Goal: Transaction & Acquisition: Subscribe to service/newsletter

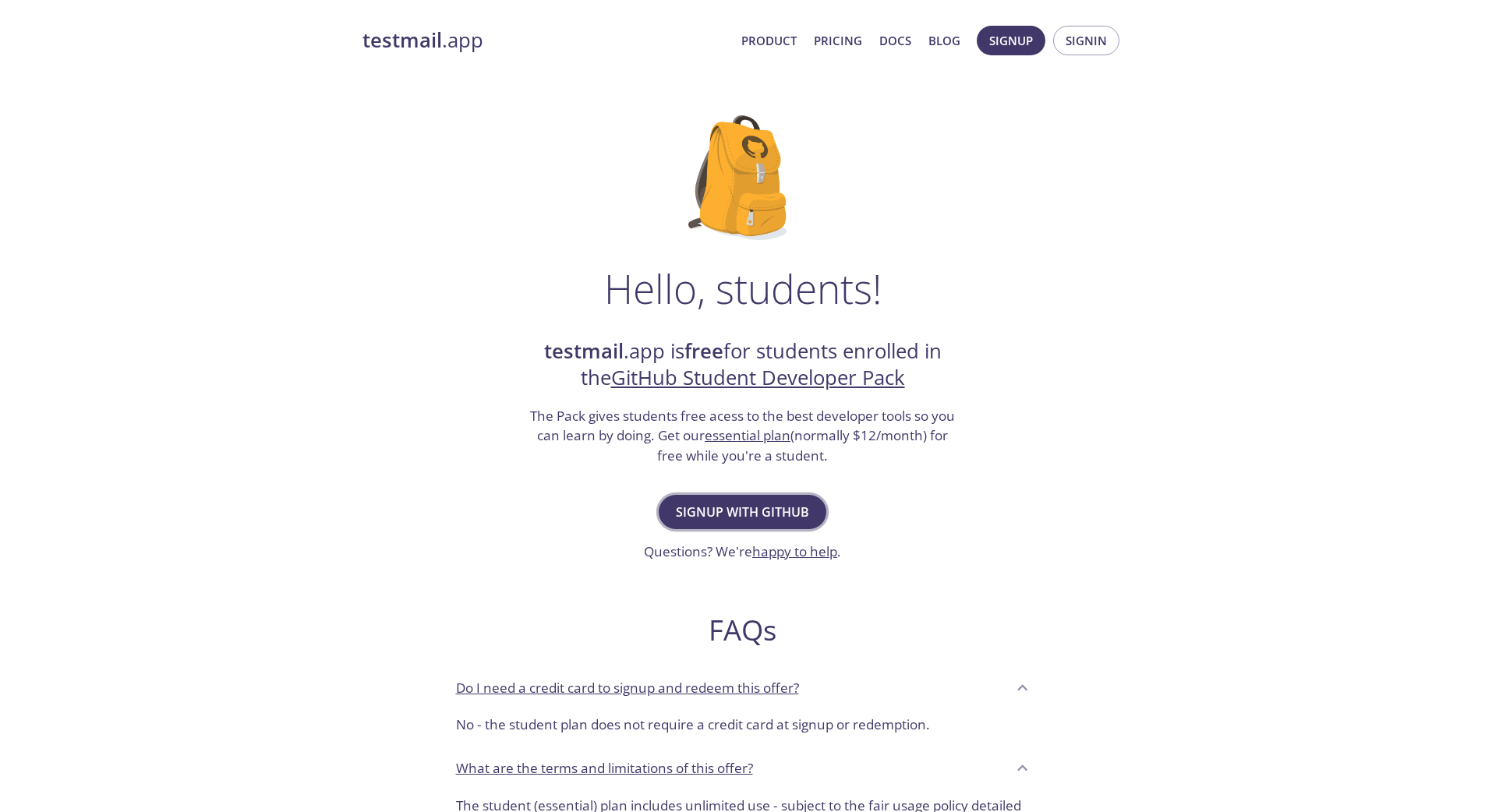
click at [706, 514] on span "Signup with GitHub" at bounding box center [742, 512] width 133 height 22
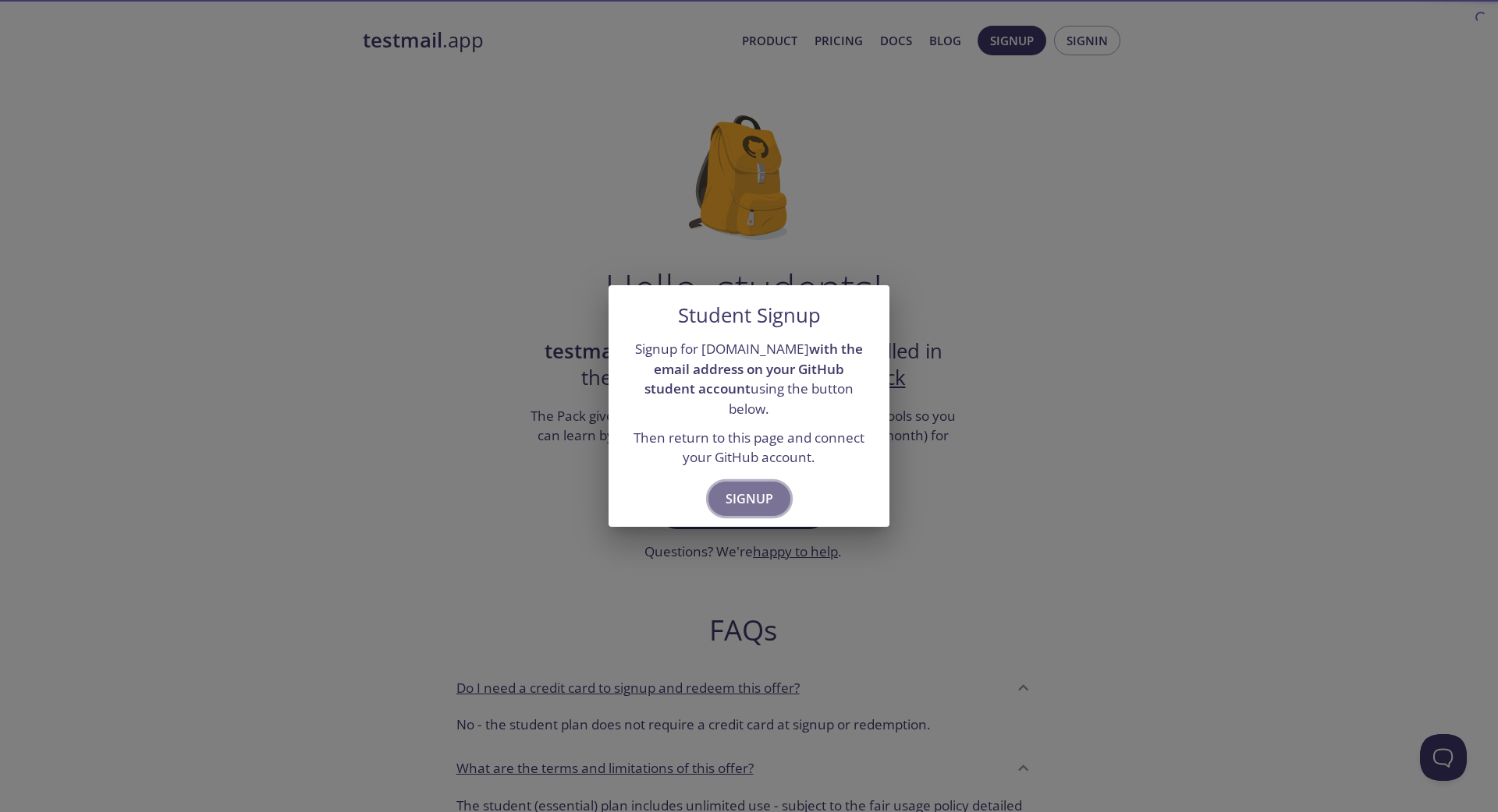
click at [732, 492] on span "Signup" at bounding box center [749, 498] width 48 height 22
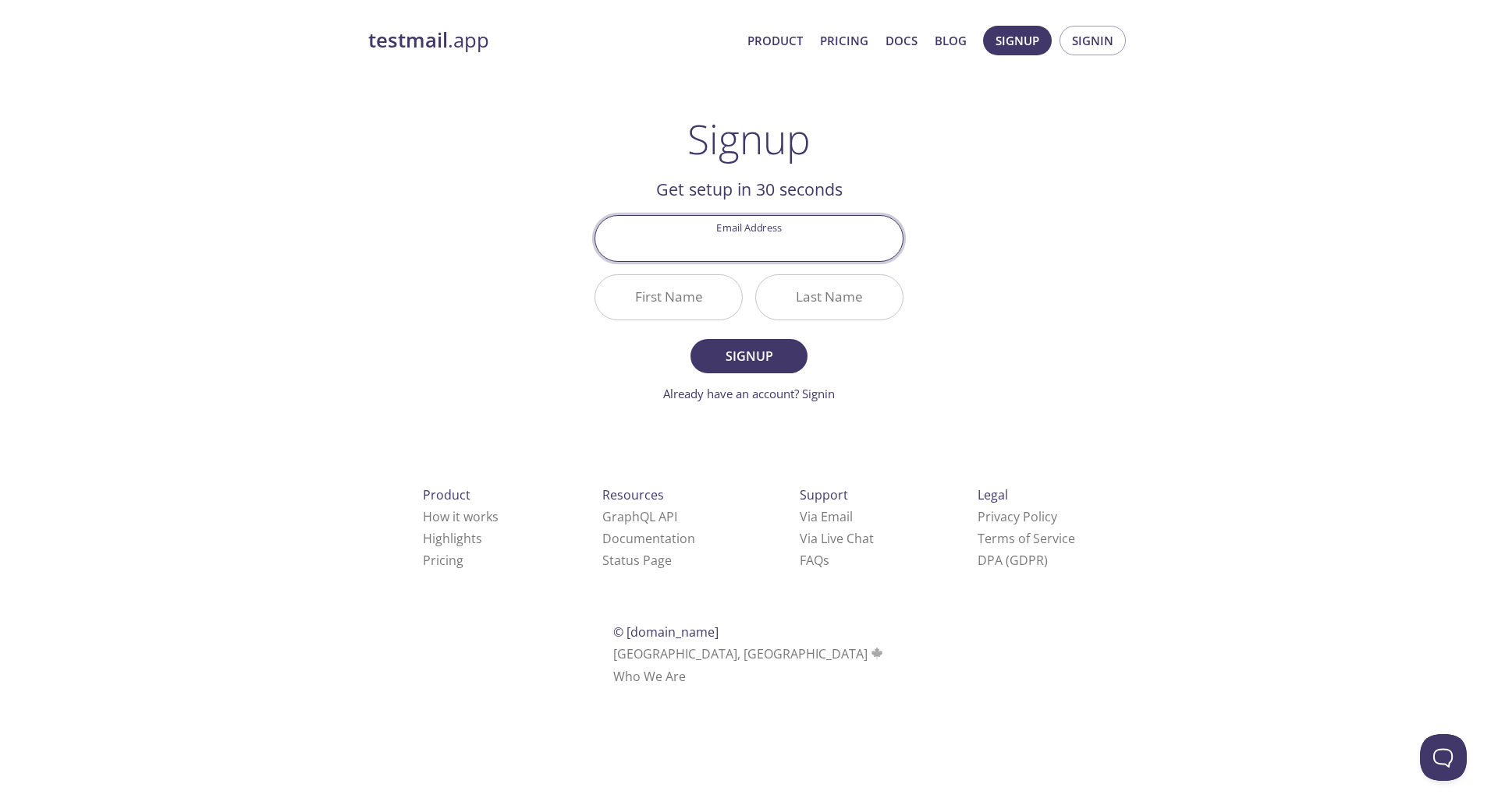
click at [792, 237] on input "Email Address" at bounding box center [749, 238] width 307 height 44
click at [835, 175] on div "Signup Get setup in 30 seconds Email Address First Name Last Name Signup Alread…" at bounding box center [749, 259] width 309 height 287
click at [807, 394] on link "Already have an account? Signin" at bounding box center [749, 393] width 172 height 16
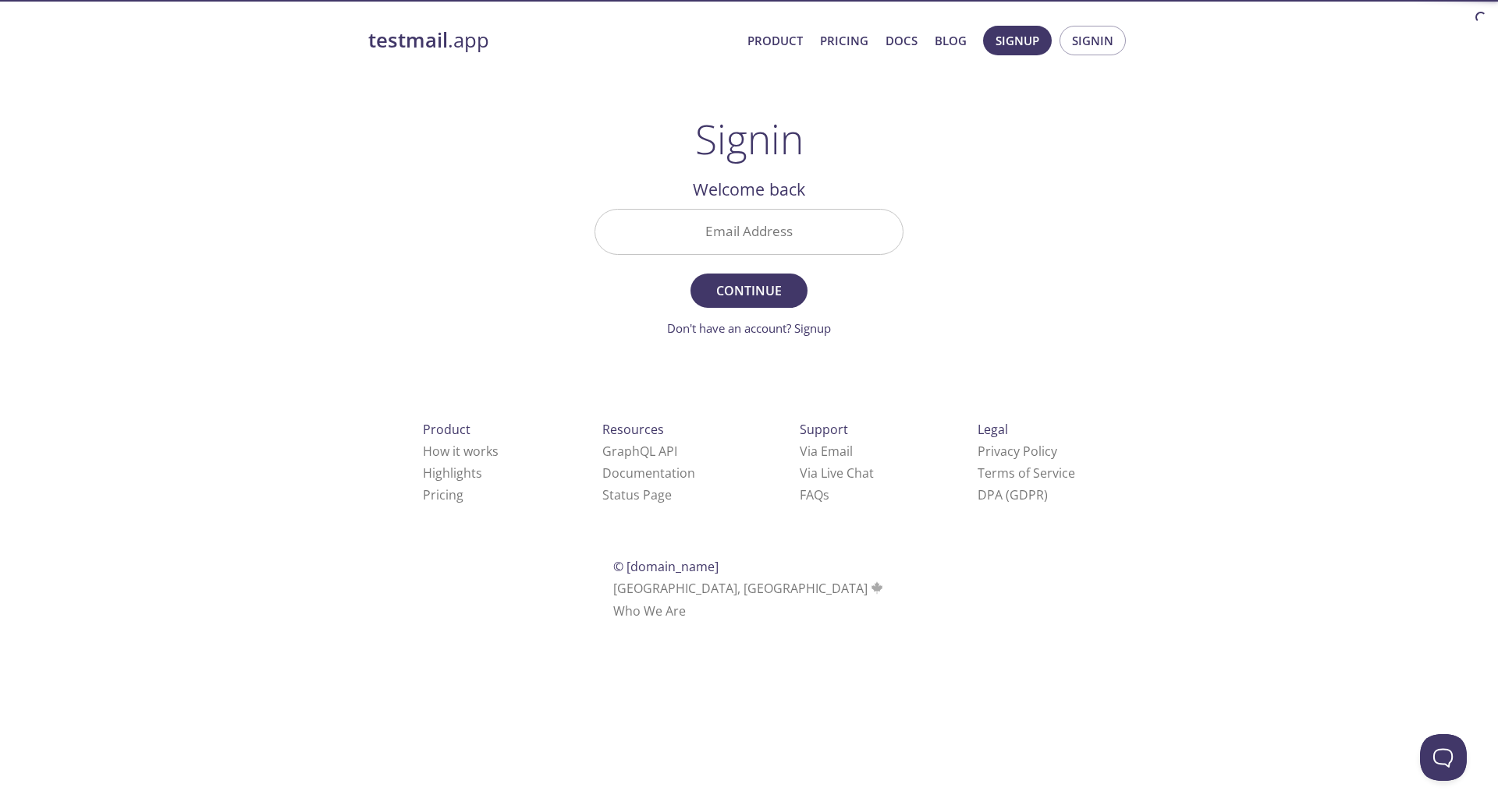
click at [787, 227] on input "Email Address" at bounding box center [749, 232] width 307 height 44
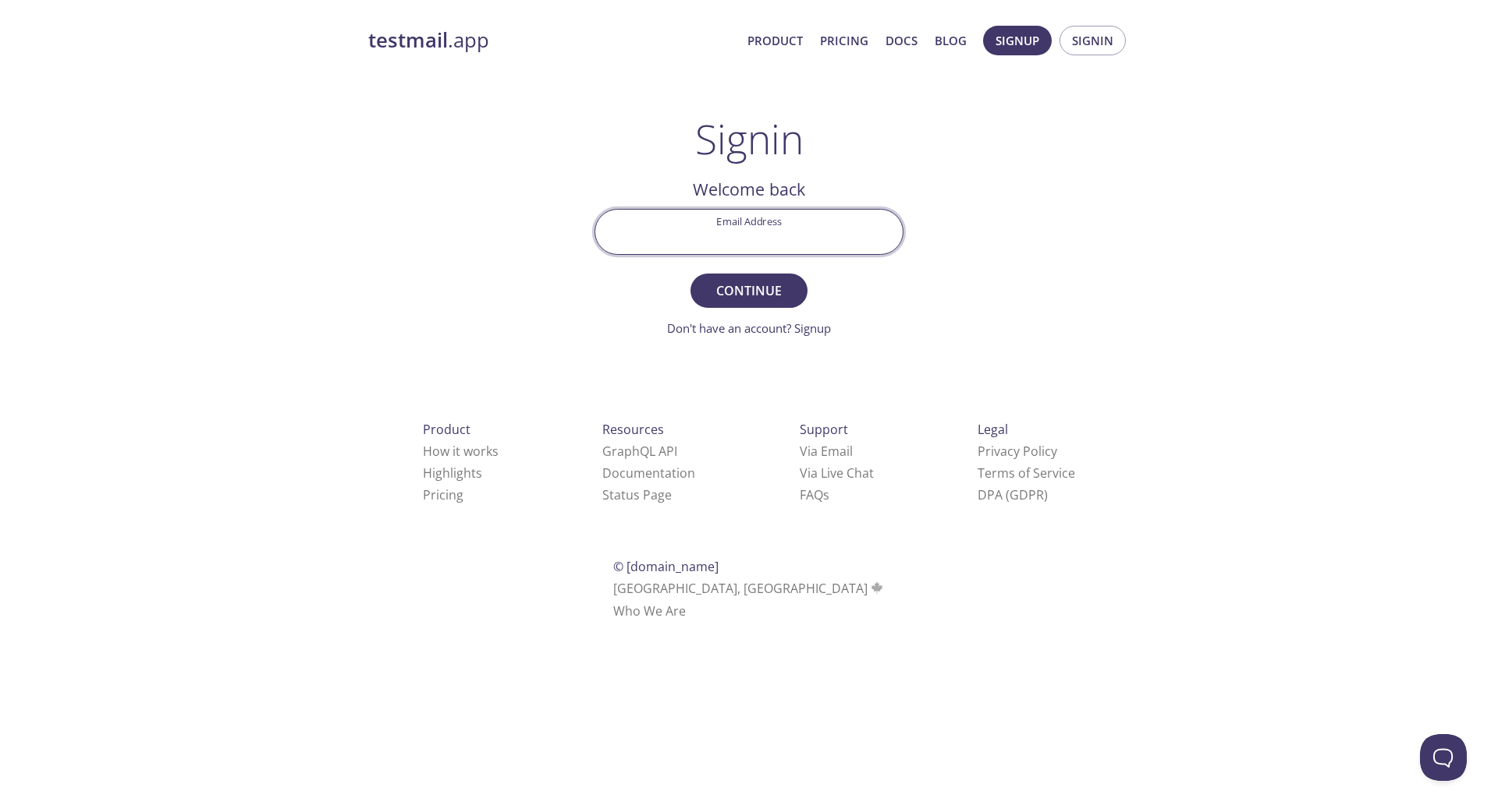
type input "[EMAIL_ADDRESS][DOMAIN_NAME]"
click at [762, 290] on span "Continue" at bounding box center [749, 291] width 83 height 22
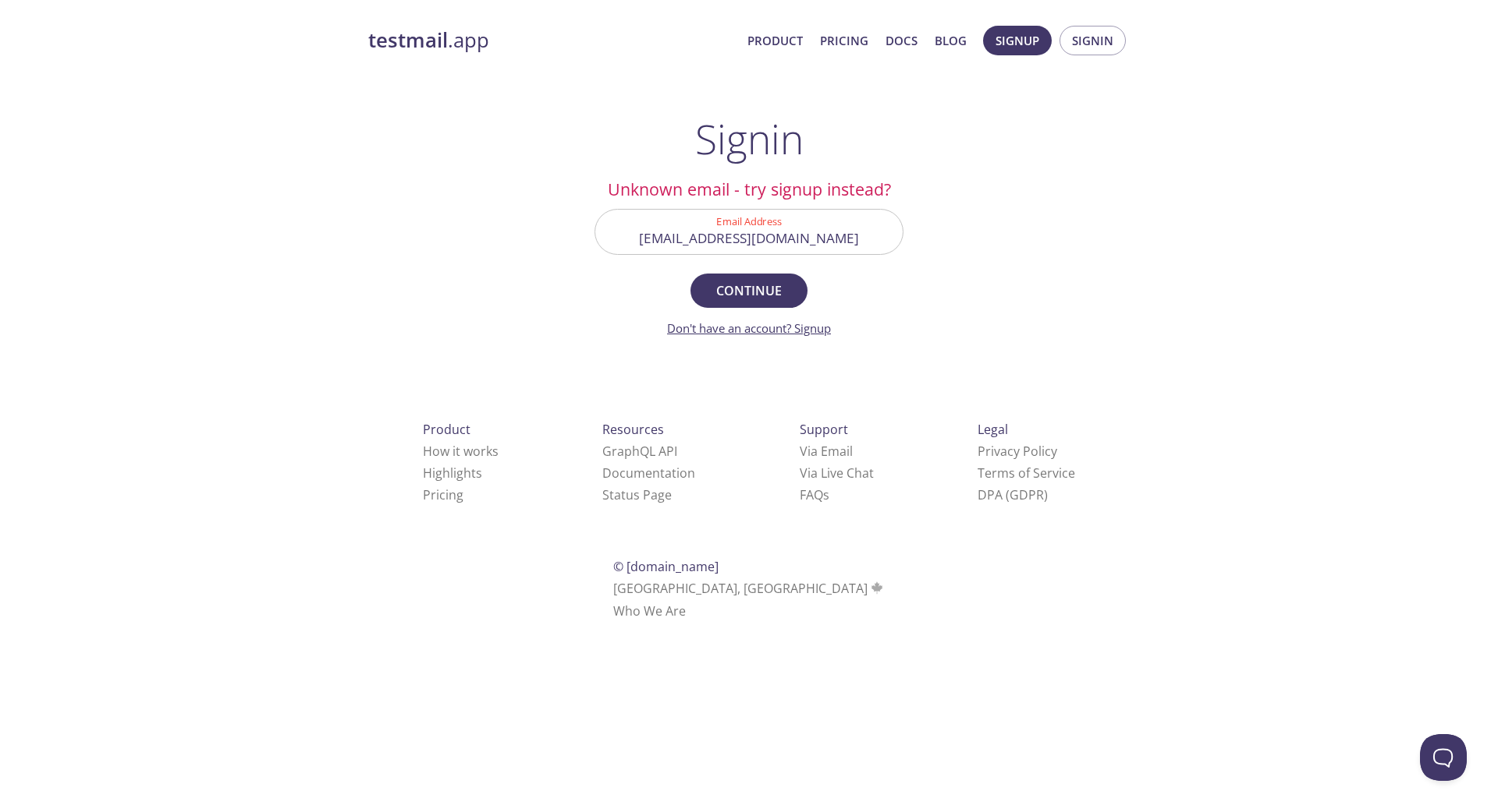
click at [807, 323] on link "Don't have an account? Signup" at bounding box center [749, 327] width 164 height 16
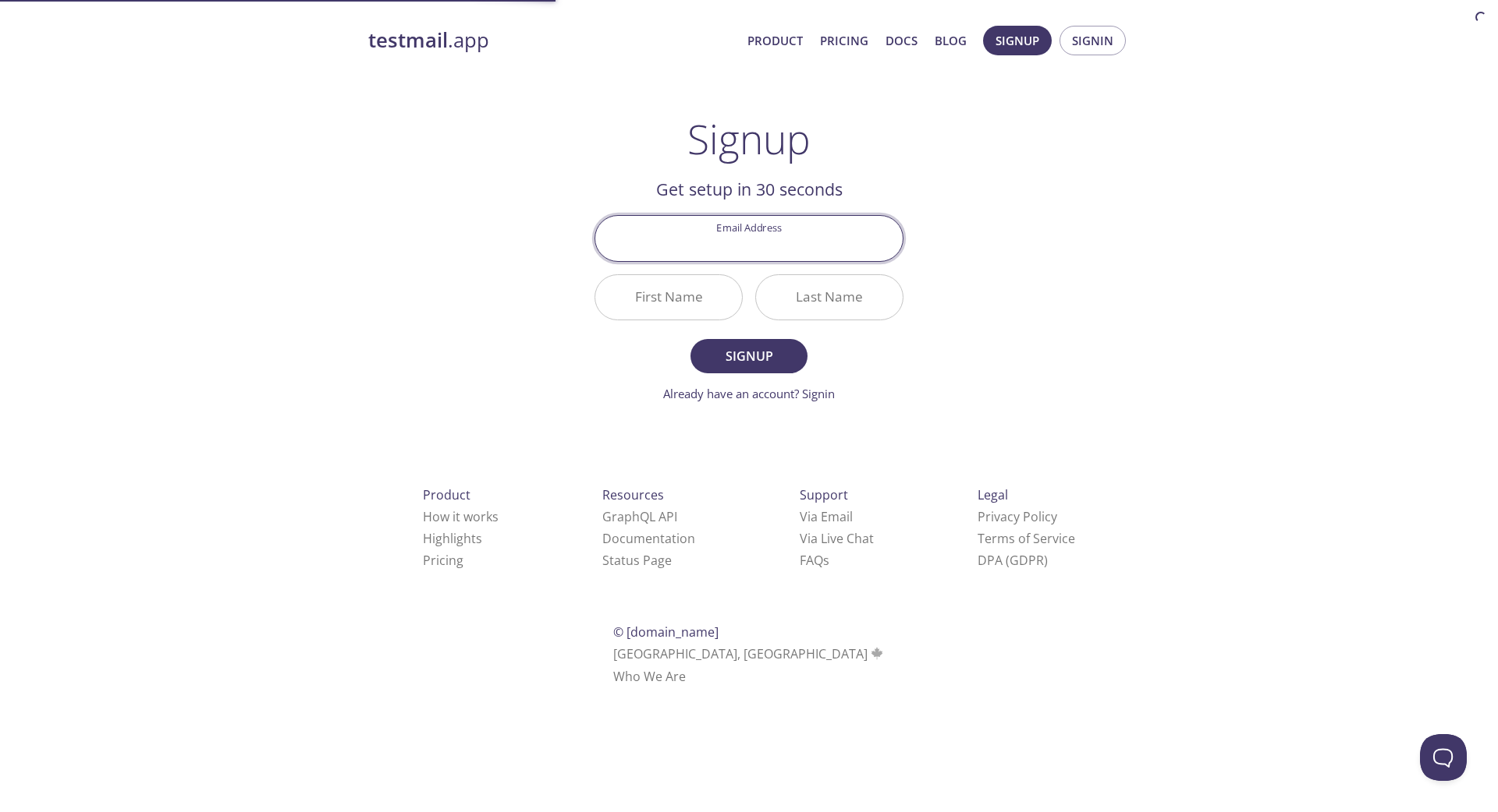
click at [747, 237] on input "Email Address" at bounding box center [749, 238] width 307 height 44
type input "franciscaalmeida023@gmail.com"
click at [689, 290] on input "First Name" at bounding box center [668, 297] width 147 height 44
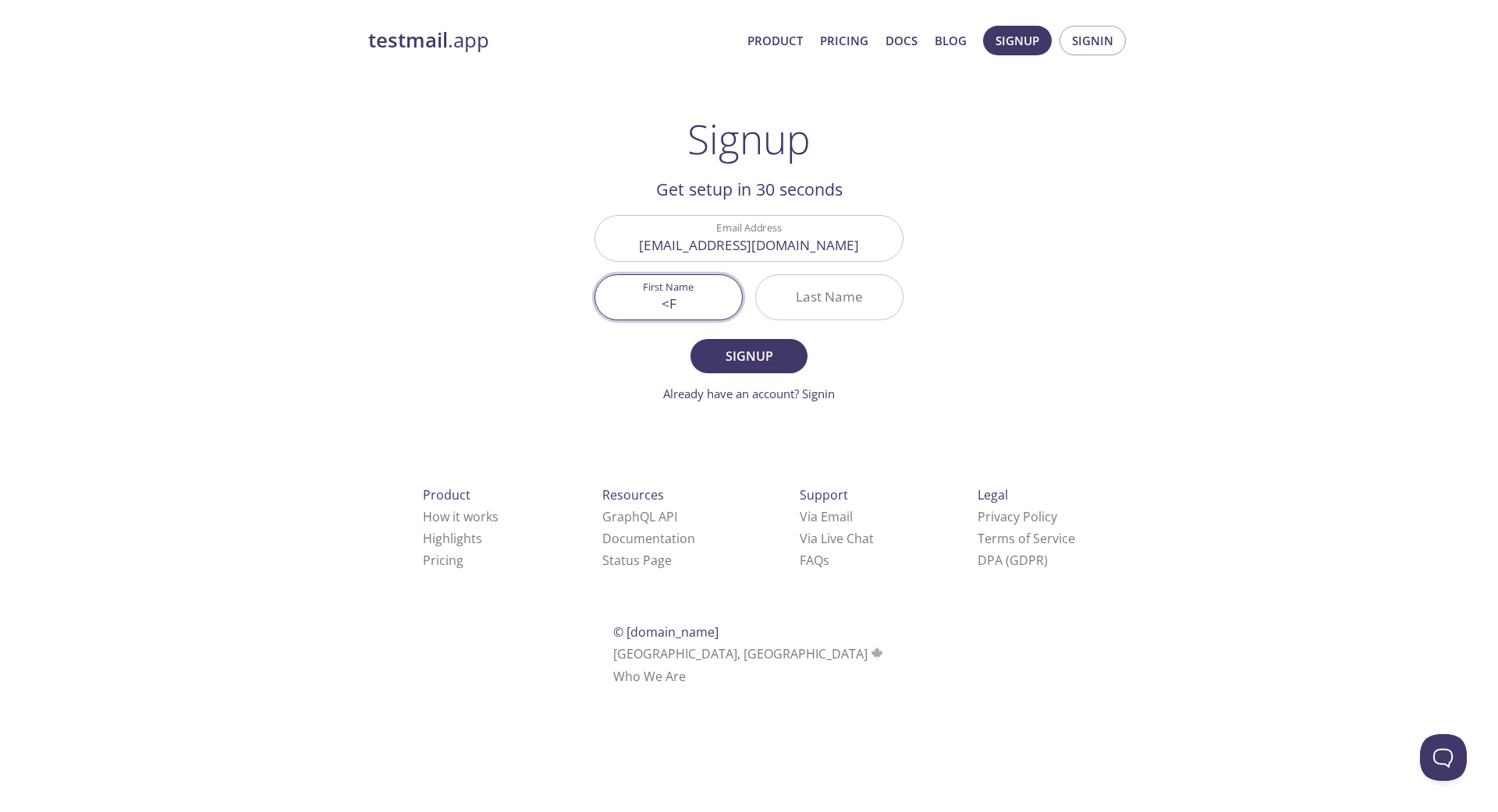
type input "<"
type input "Francisca"
click at [808, 299] on input "Last Name" at bounding box center [829, 297] width 147 height 44
type input "Almeida"
click at [690, 339] on button "Signup" at bounding box center [749, 356] width 117 height 34
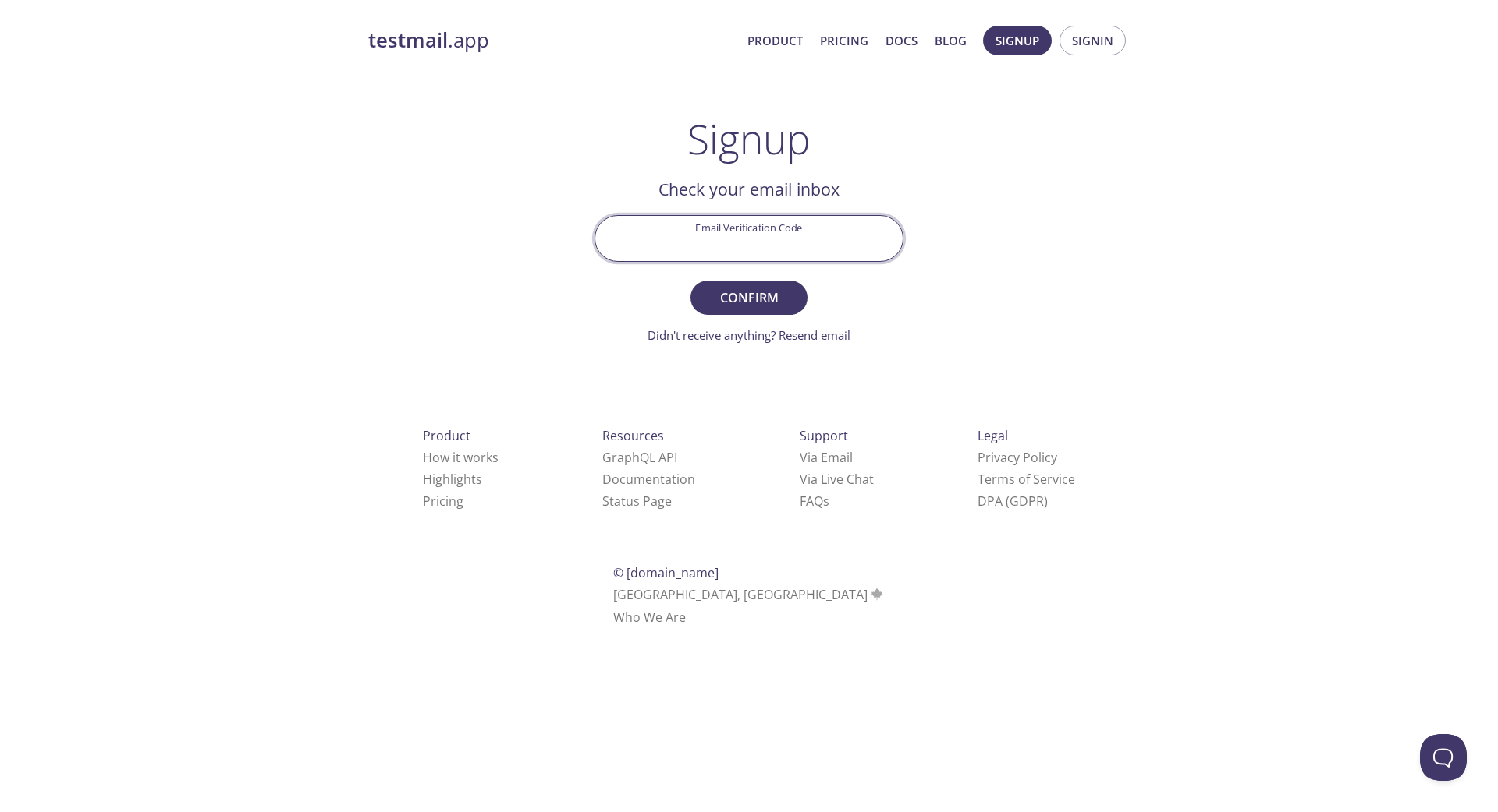
click at [696, 230] on input "Email Verification Code" at bounding box center [749, 238] width 307 height 44
paste input "9AJ1CML"
type input "9AJ1CML"
click at [751, 313] on button "Confirm" at bounding box center [749, 298] width 117 height 34
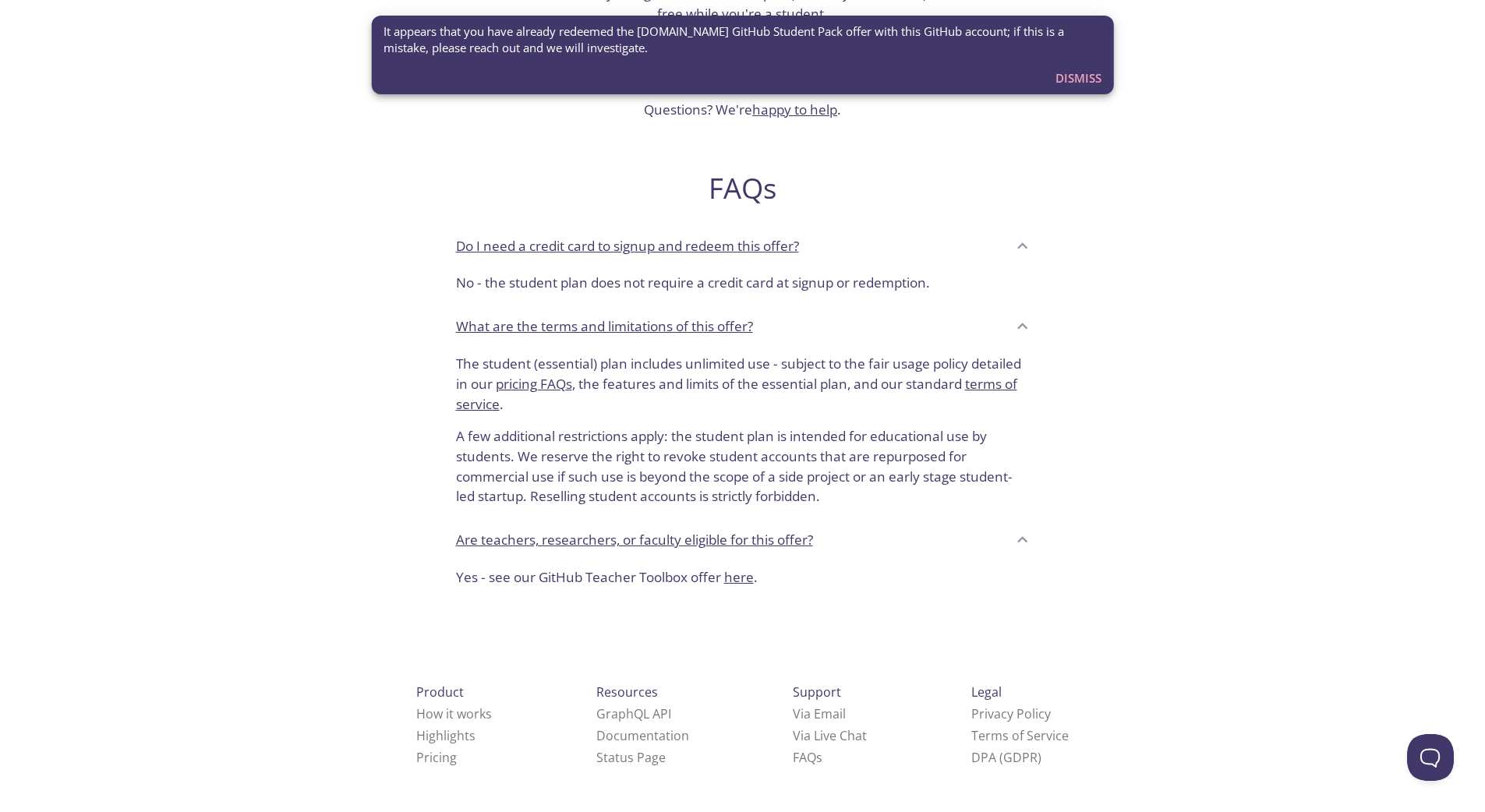
scroll to position [95, 0]
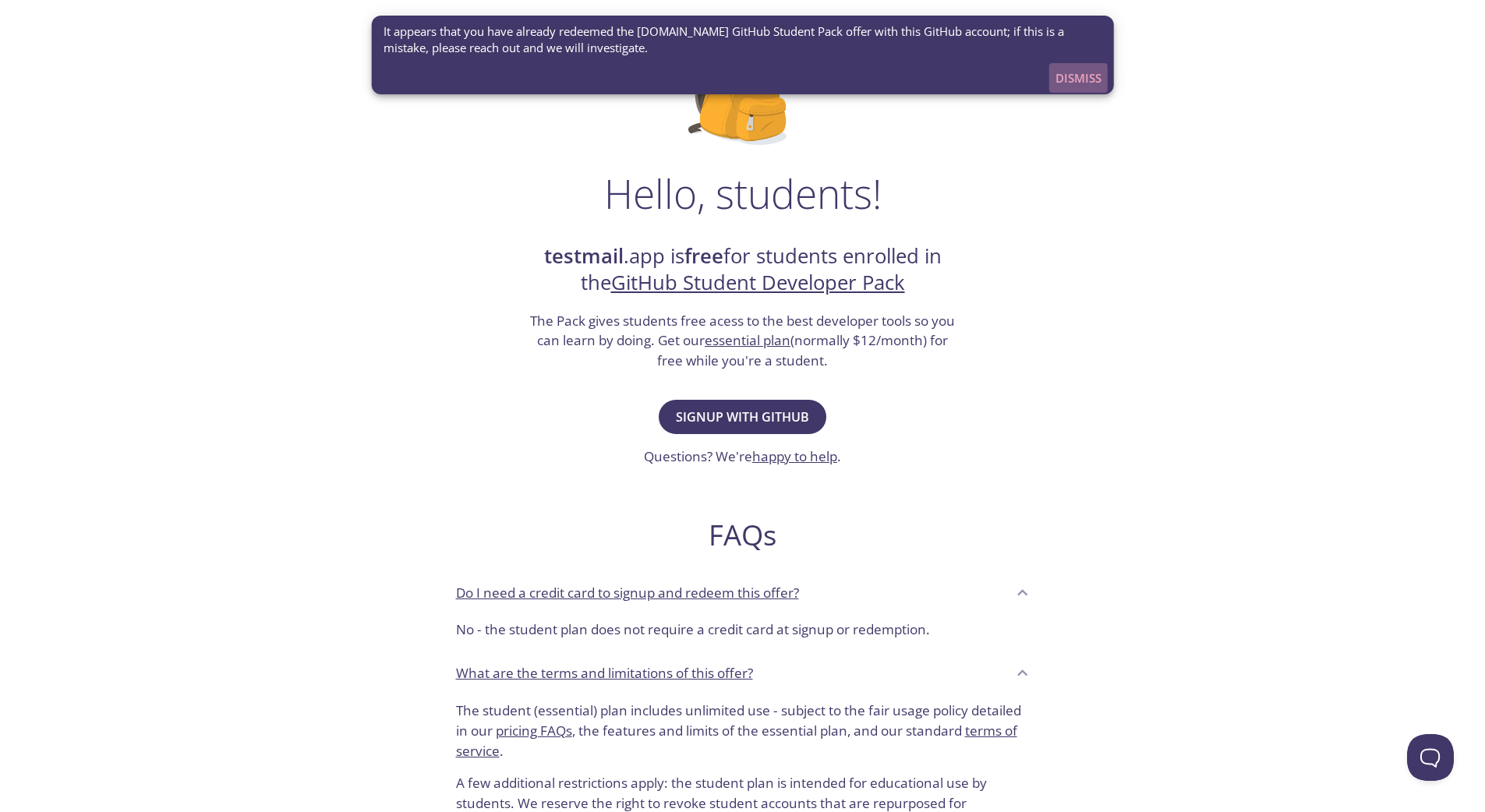
click at [1062, 77] on span "Dismiss" at bounding box center [1079, 78] width 46 height 20
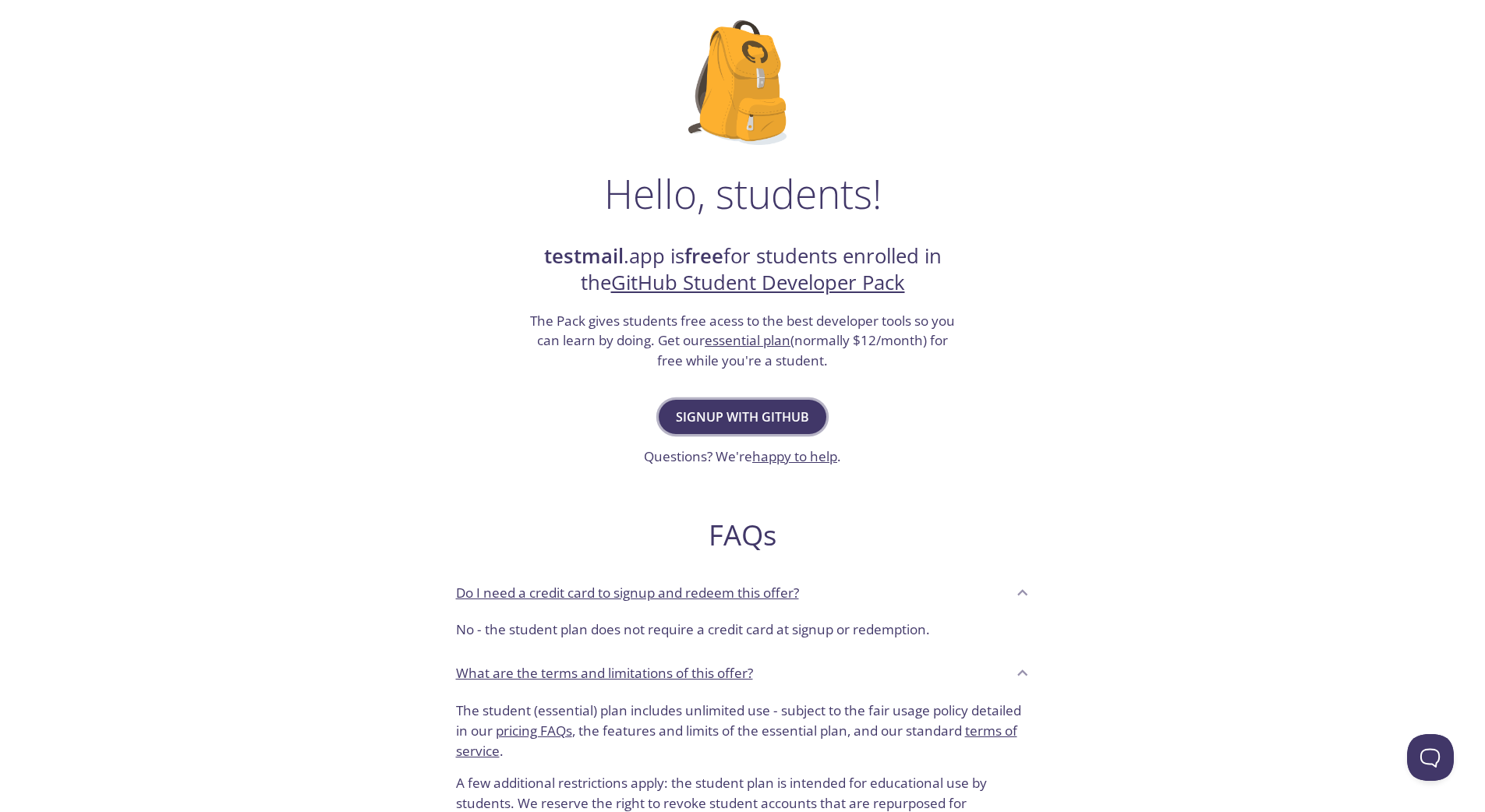
click at [788, 413] on span "Signup with GitHub" at bounding box center [742, 417] width 133 height 22
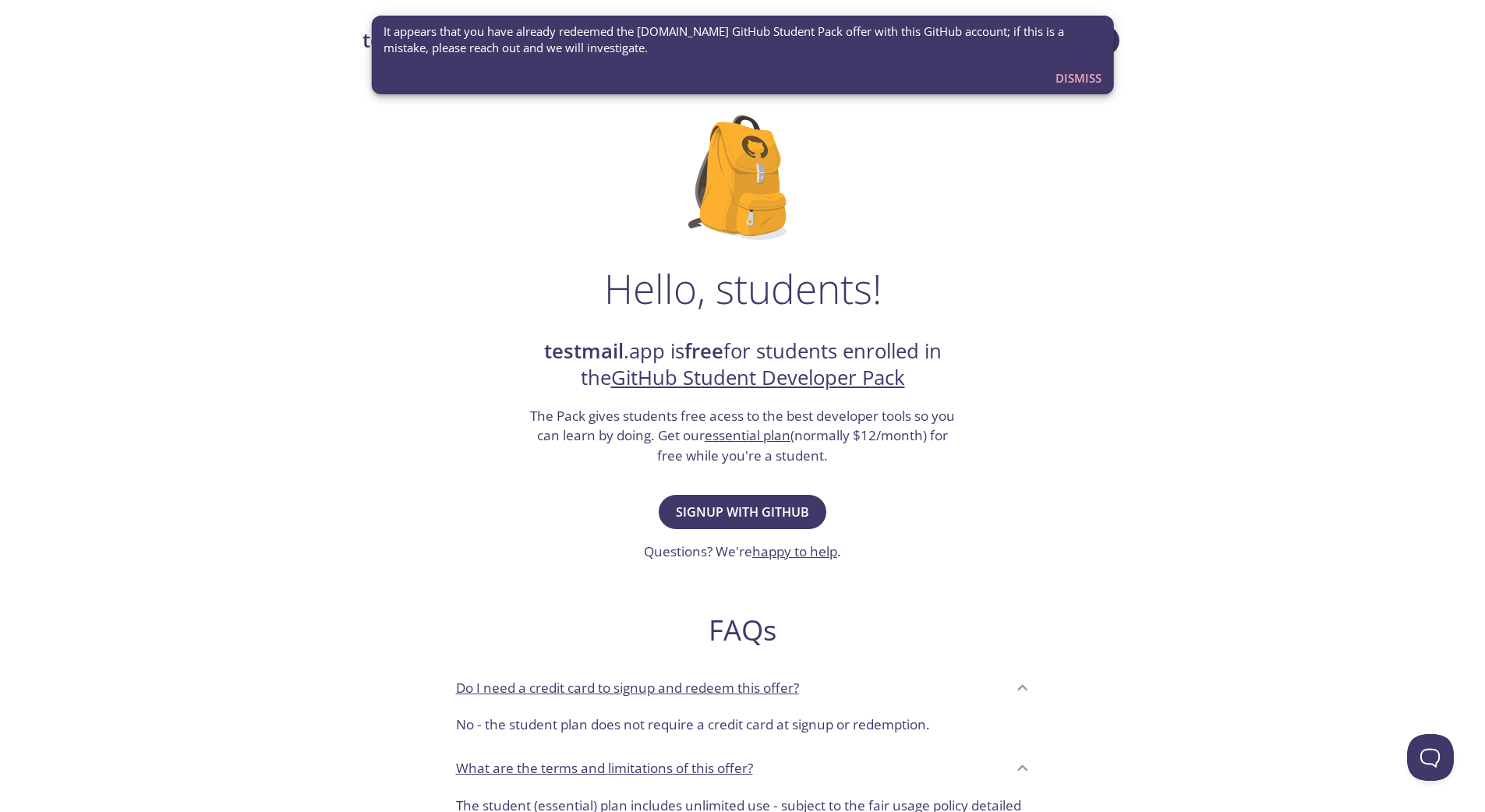
click at [1076, 79] on span "Dismiss" at bounding box center [1079, 78] width 46 height 20
